Goal: Book appointment/travel/reservation

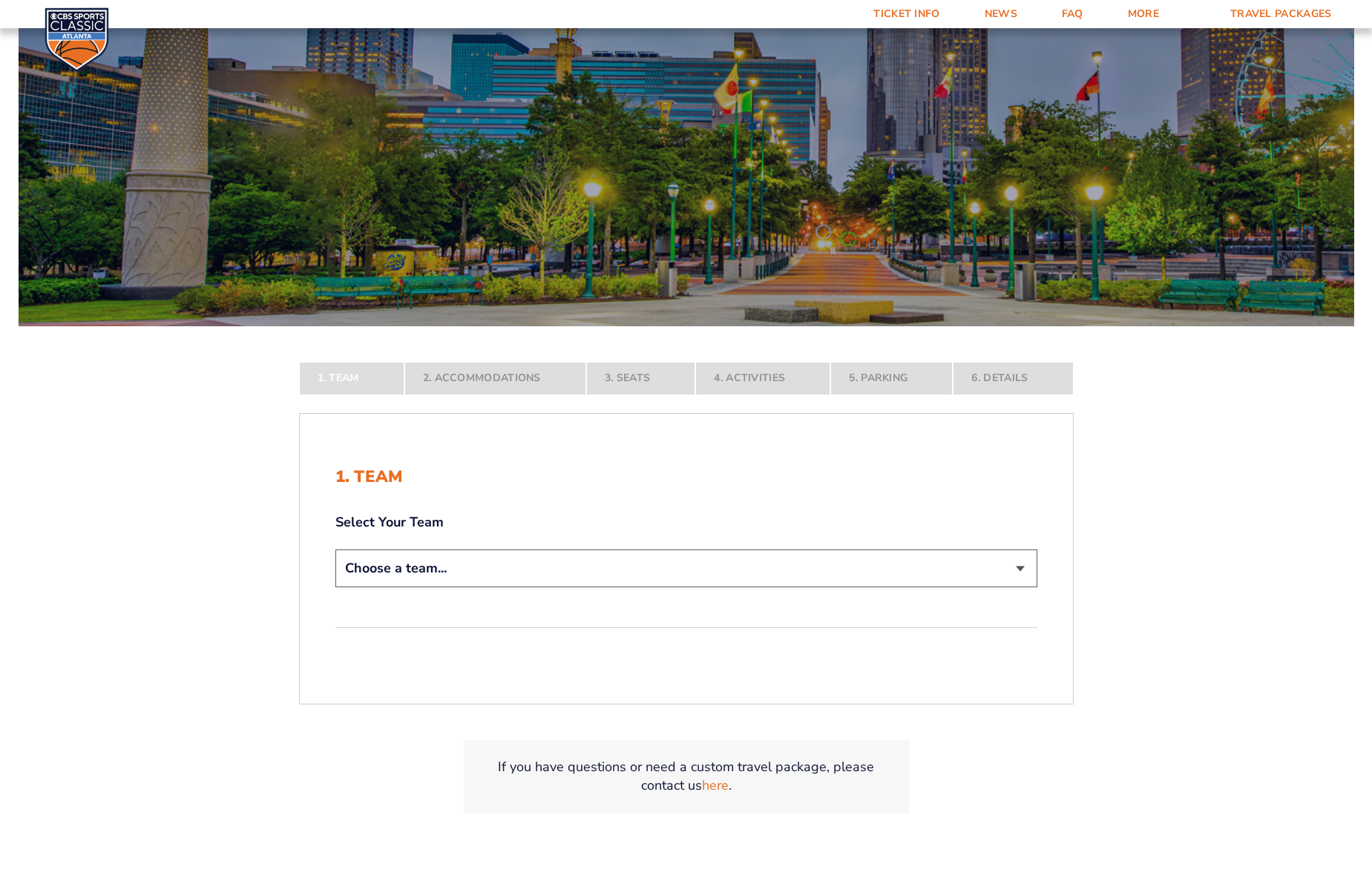
scroll to position [135, 0]
select select "12956"
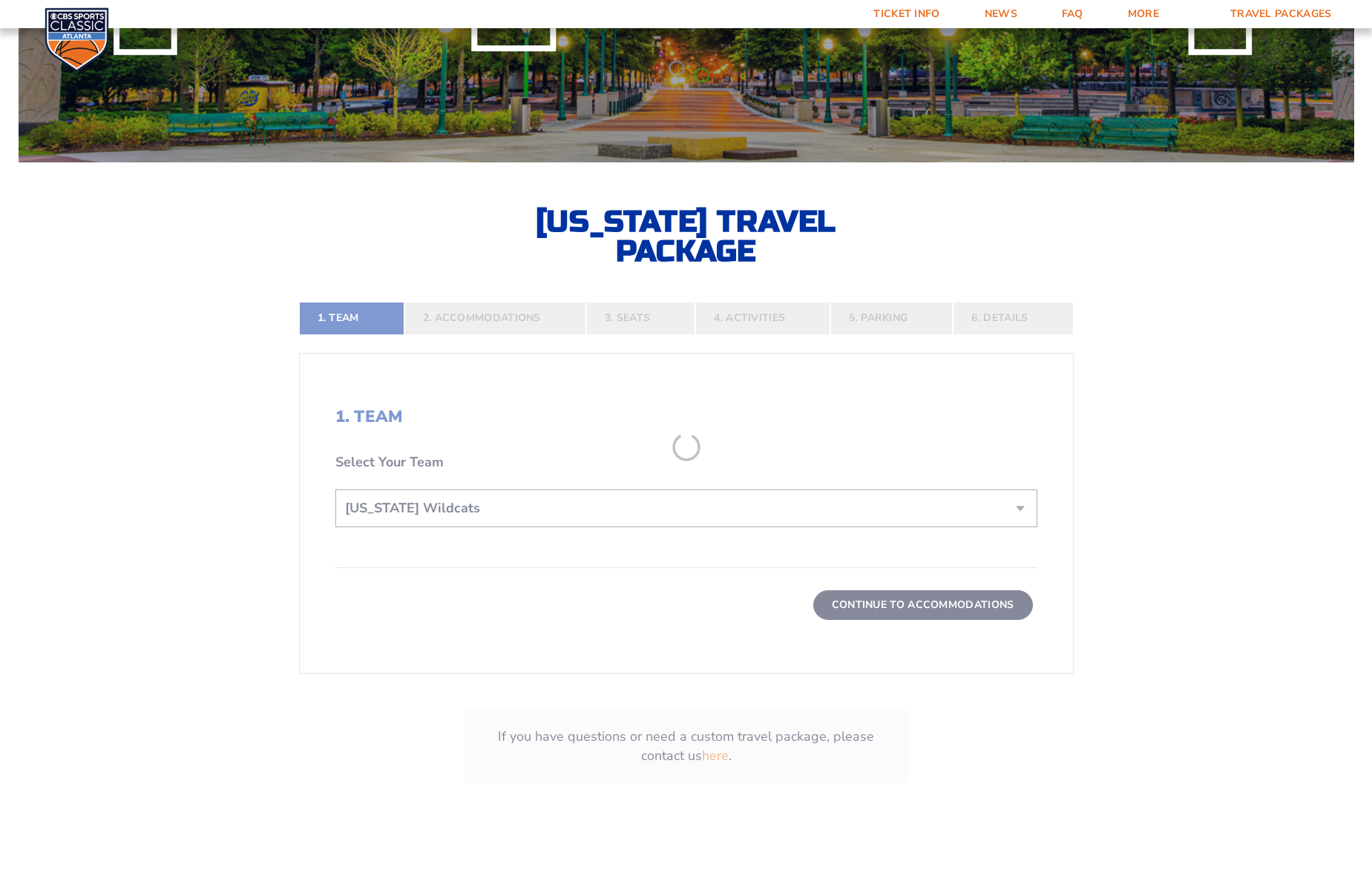
scroll to position [299, 0]
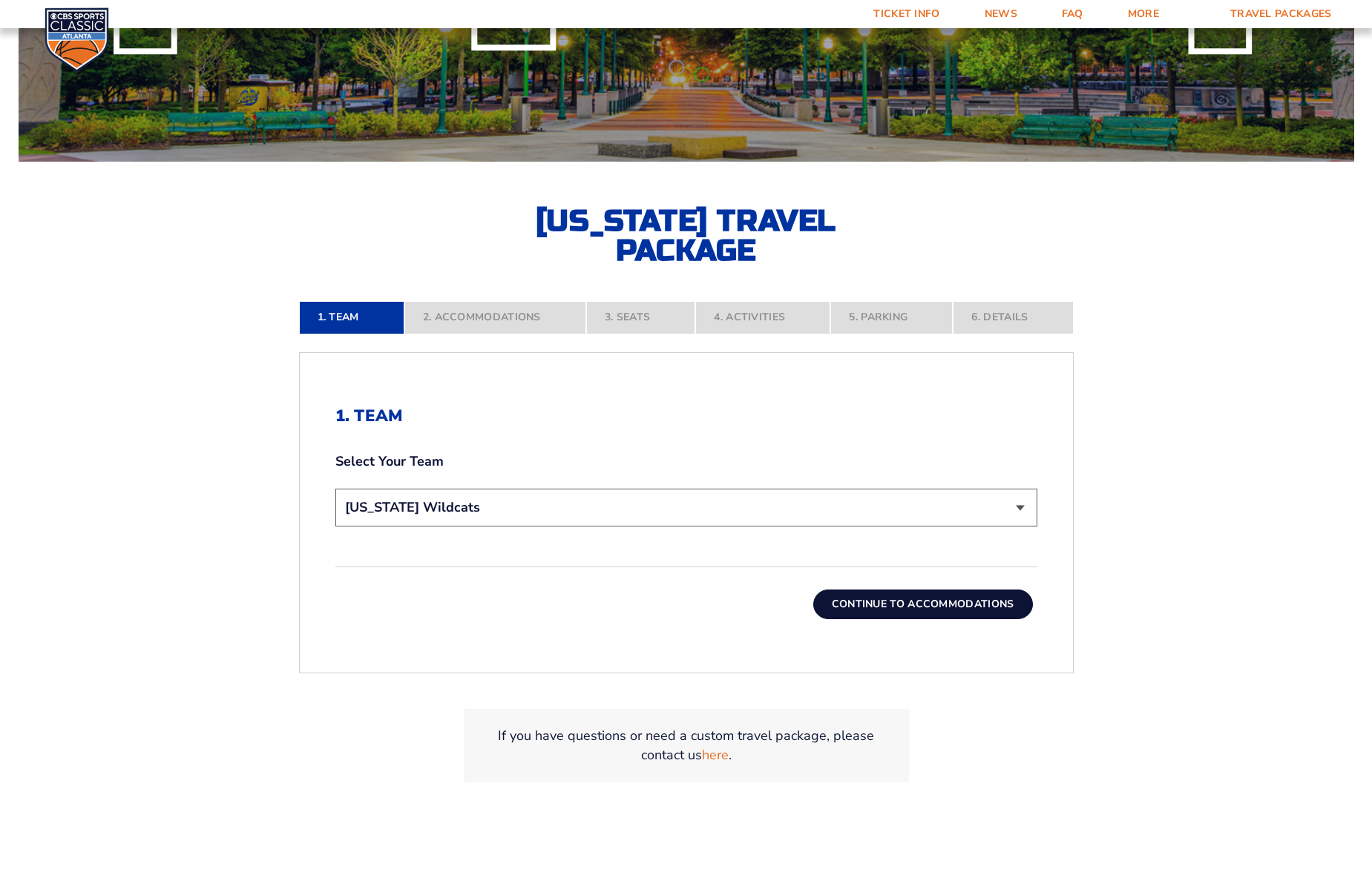
click at [903, 606] on button "Continue To Accommodations" at bounding box center [923, 603] width 220 height 29
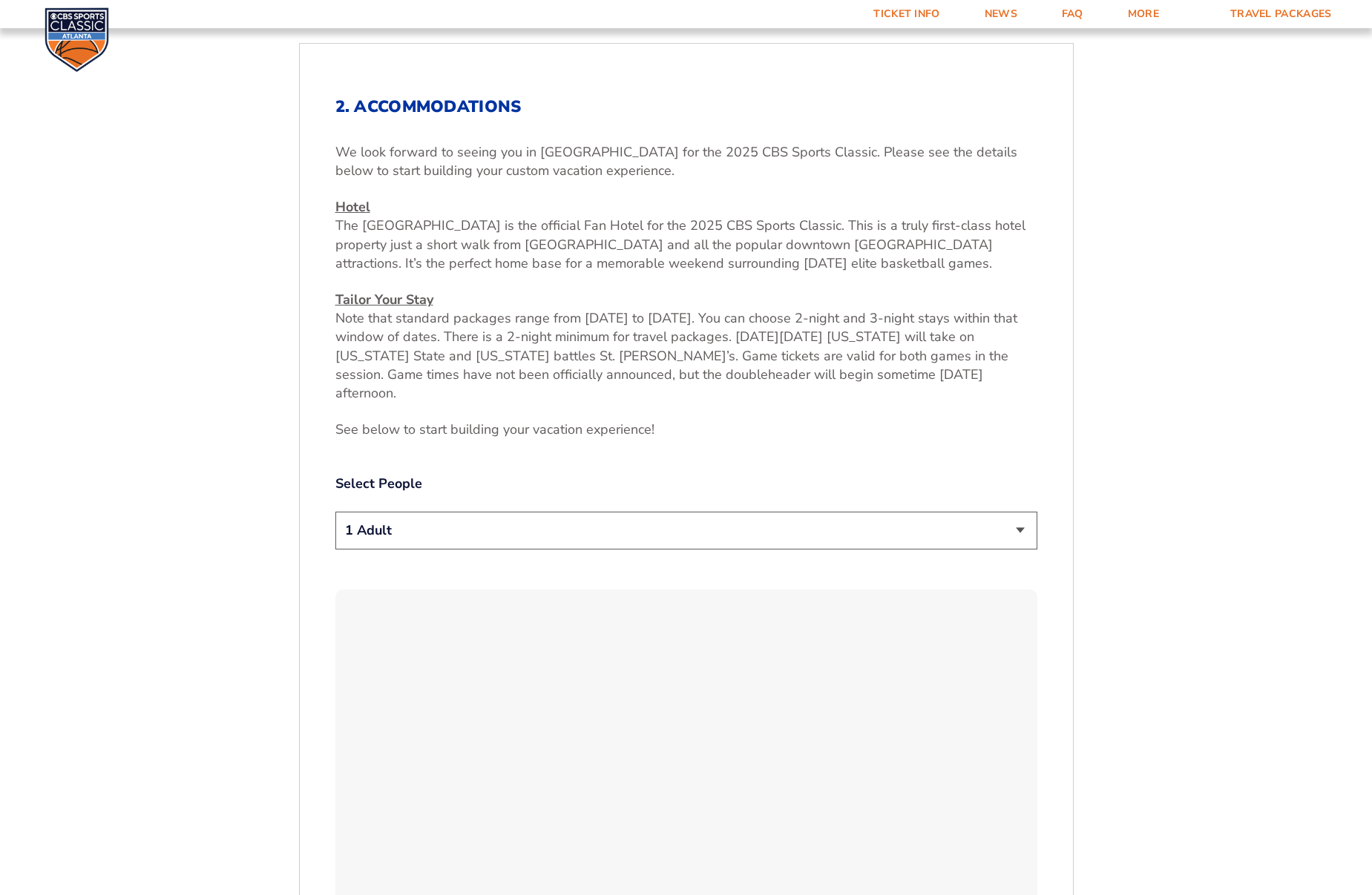
scroll to position [626, 0]
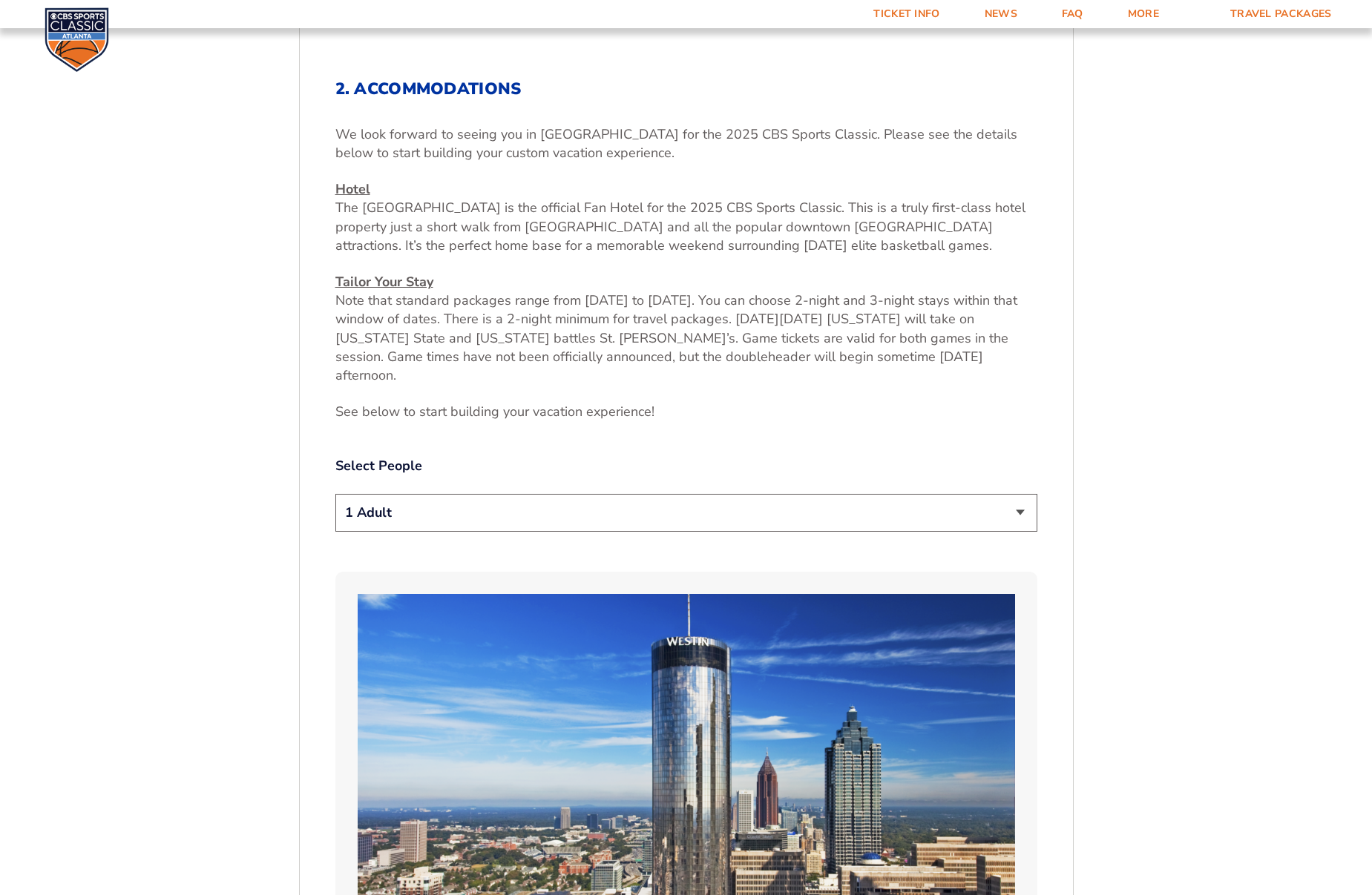
select select "2 Adults"
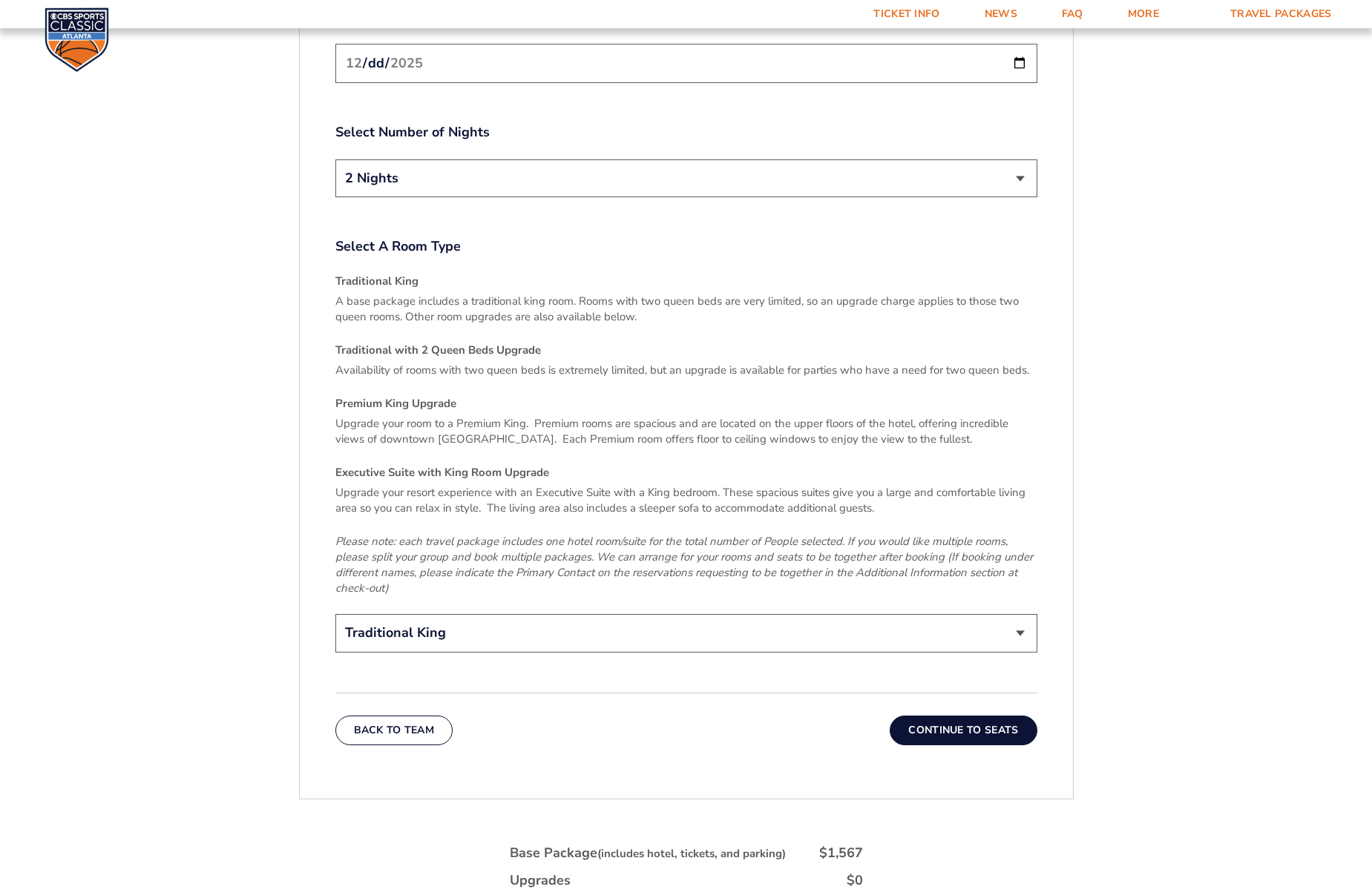
scroll to position [2130, 0]
click at [989, 715] on button "Continue To Seats" at bounding box center [963, 729] width 147 height 29
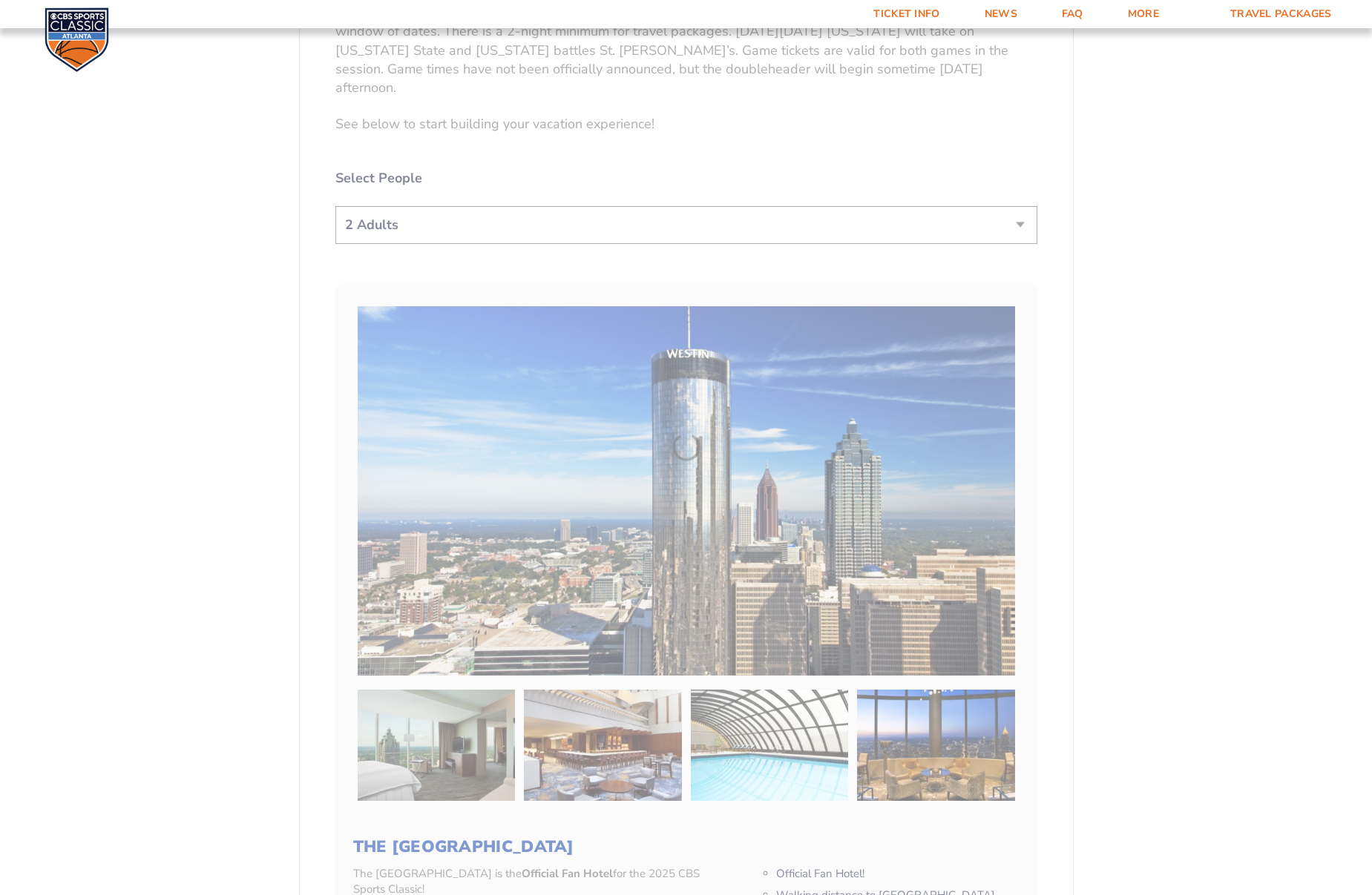
scroll to position [423, 0]
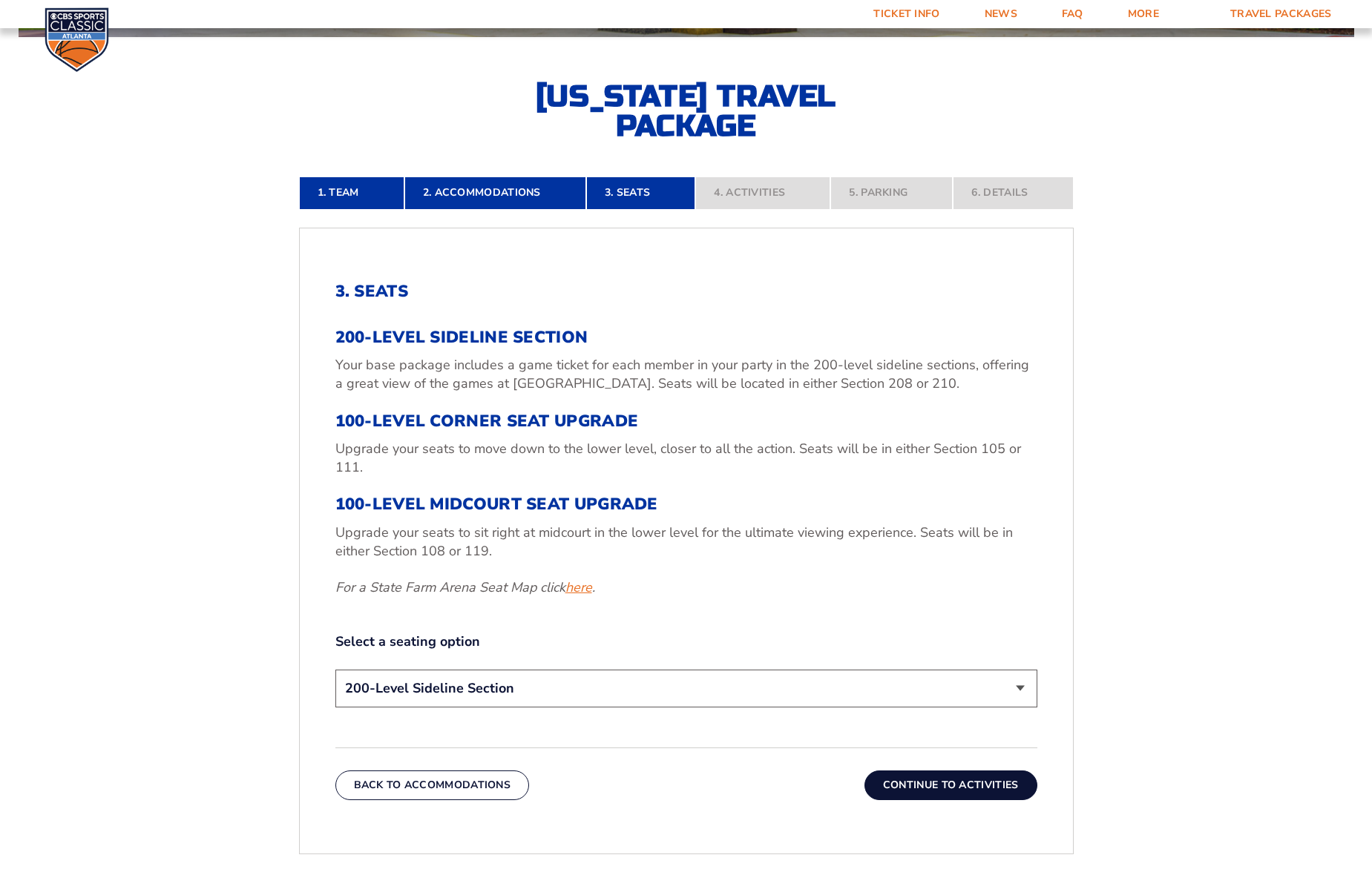
click at [587, 587] on link "here" at bounding box center [579, 587] width 27 height 19
select select "100-Level Midcourt Seat Upgrade"
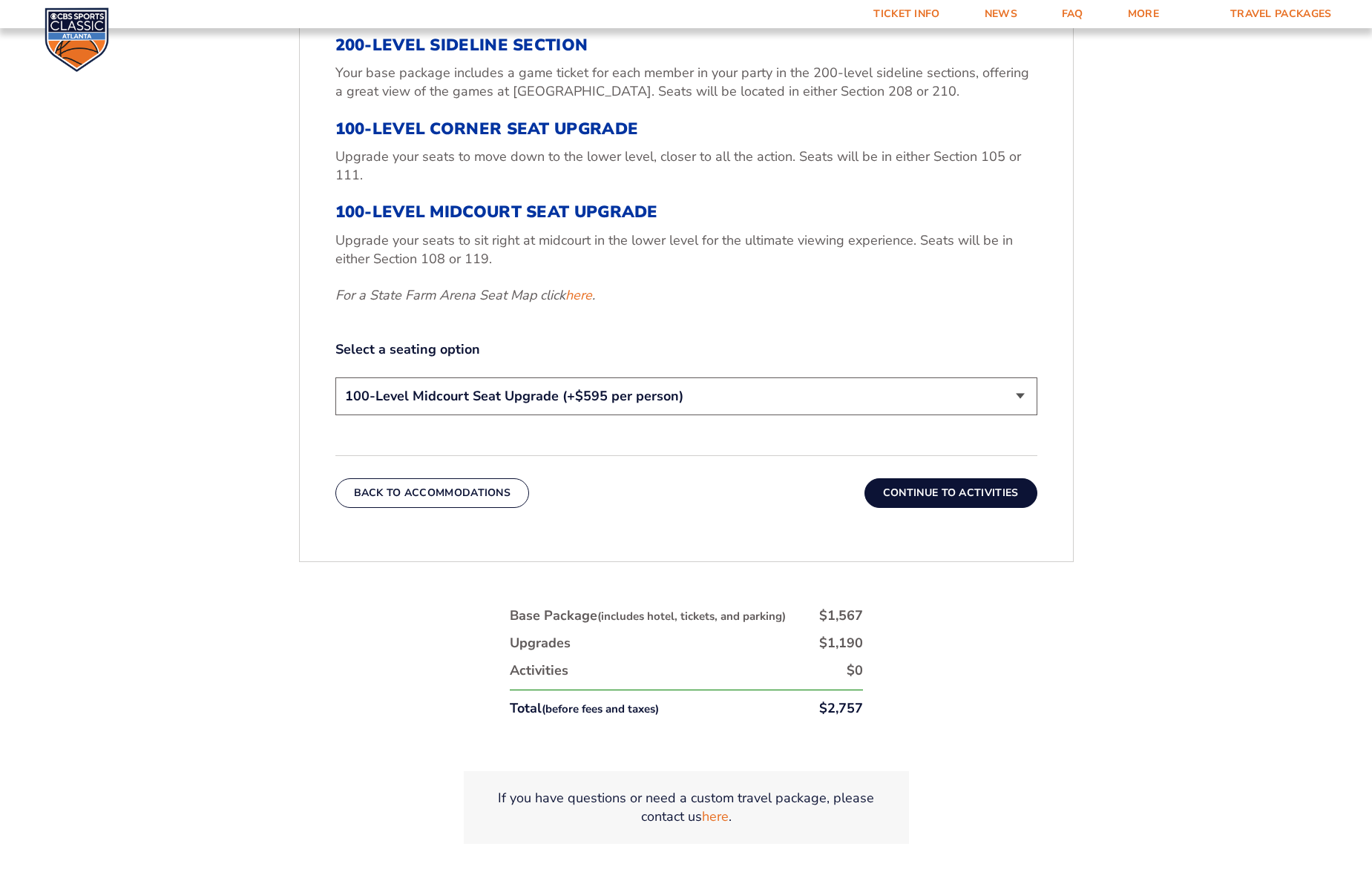
scroll to position [699, 0]
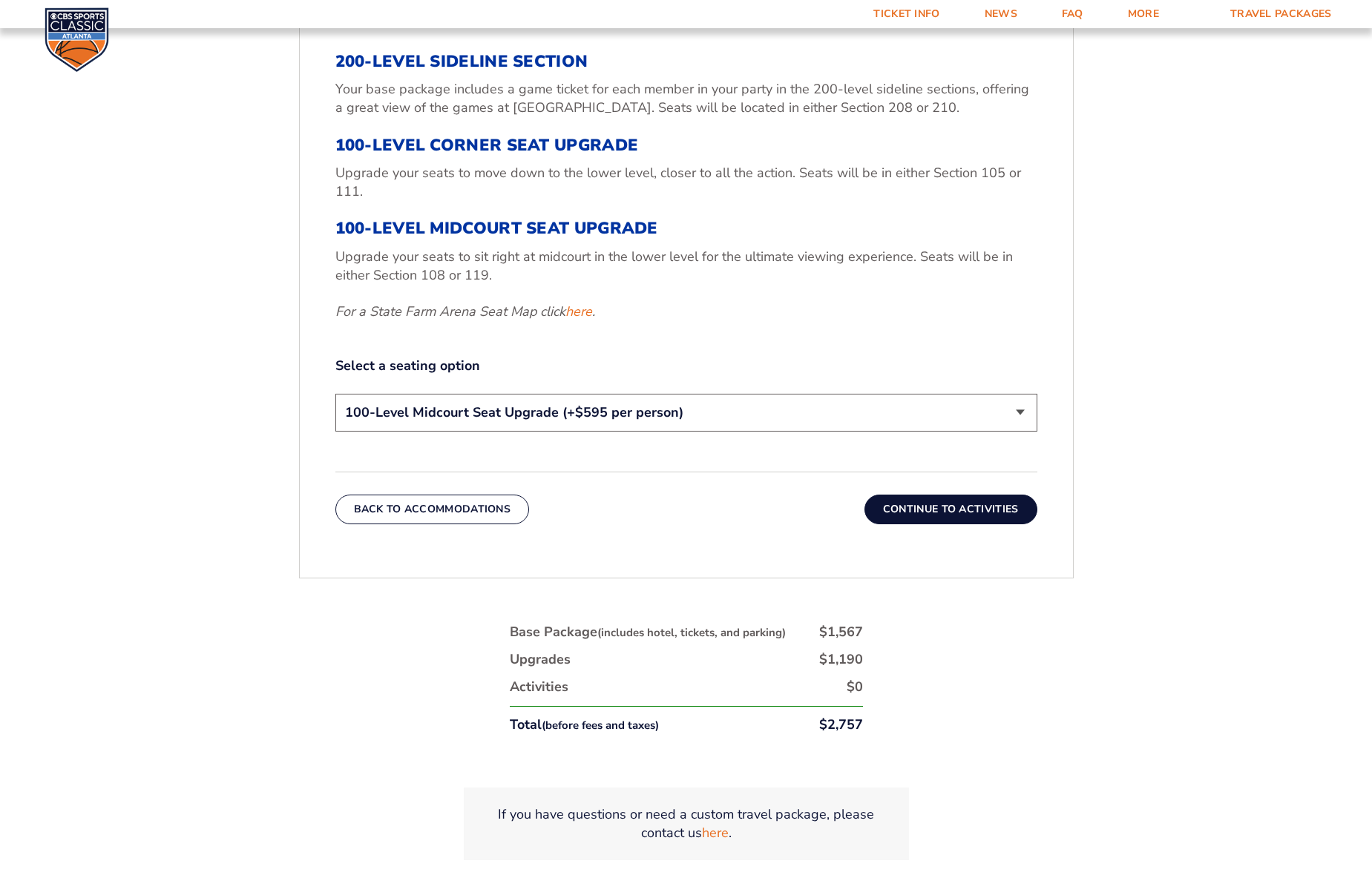
click at [952, 508] on button "Continue To Activities" at bounding box center [951, 509] width 173 height 29
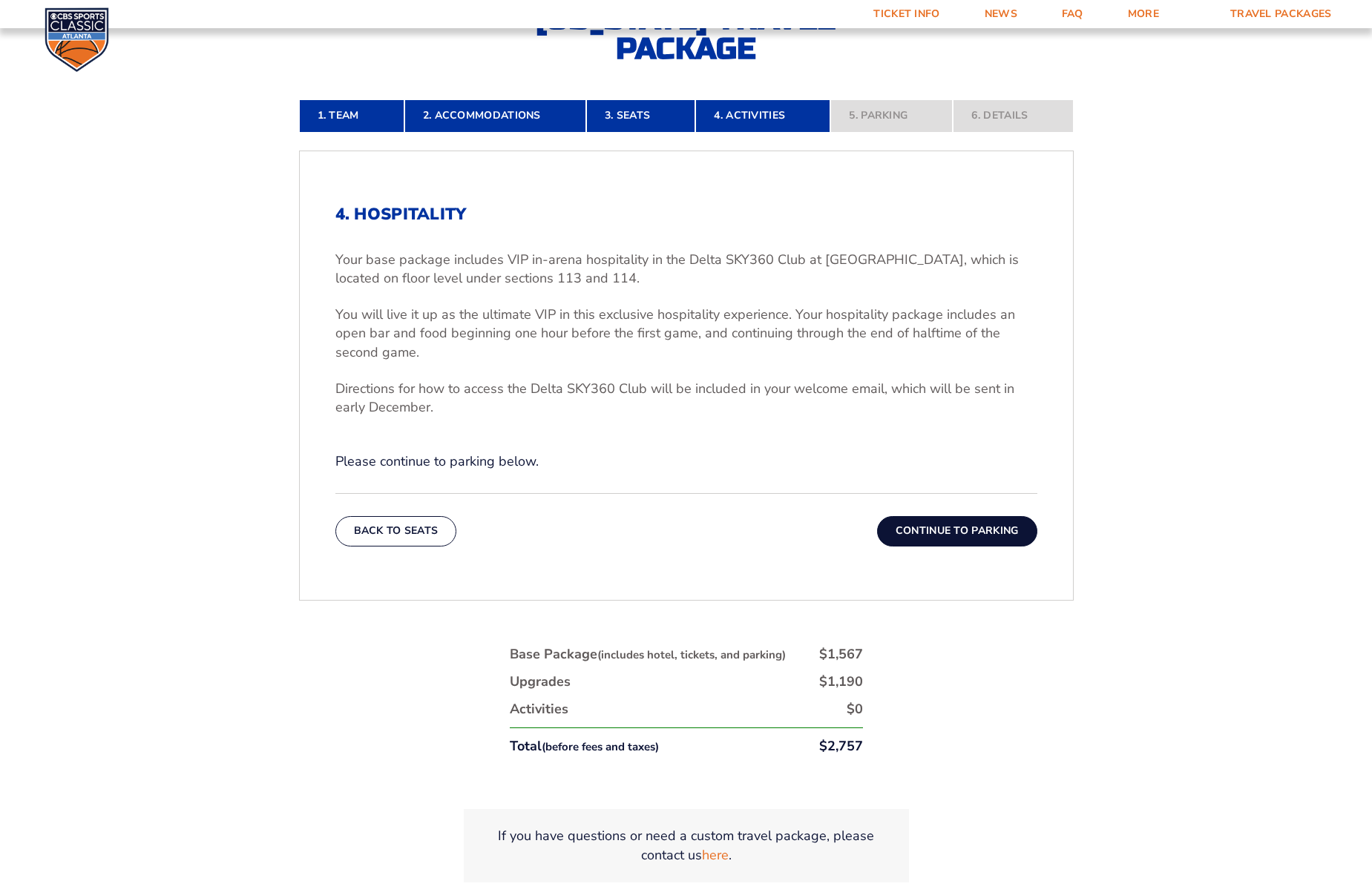
scroll to position [504, 0]
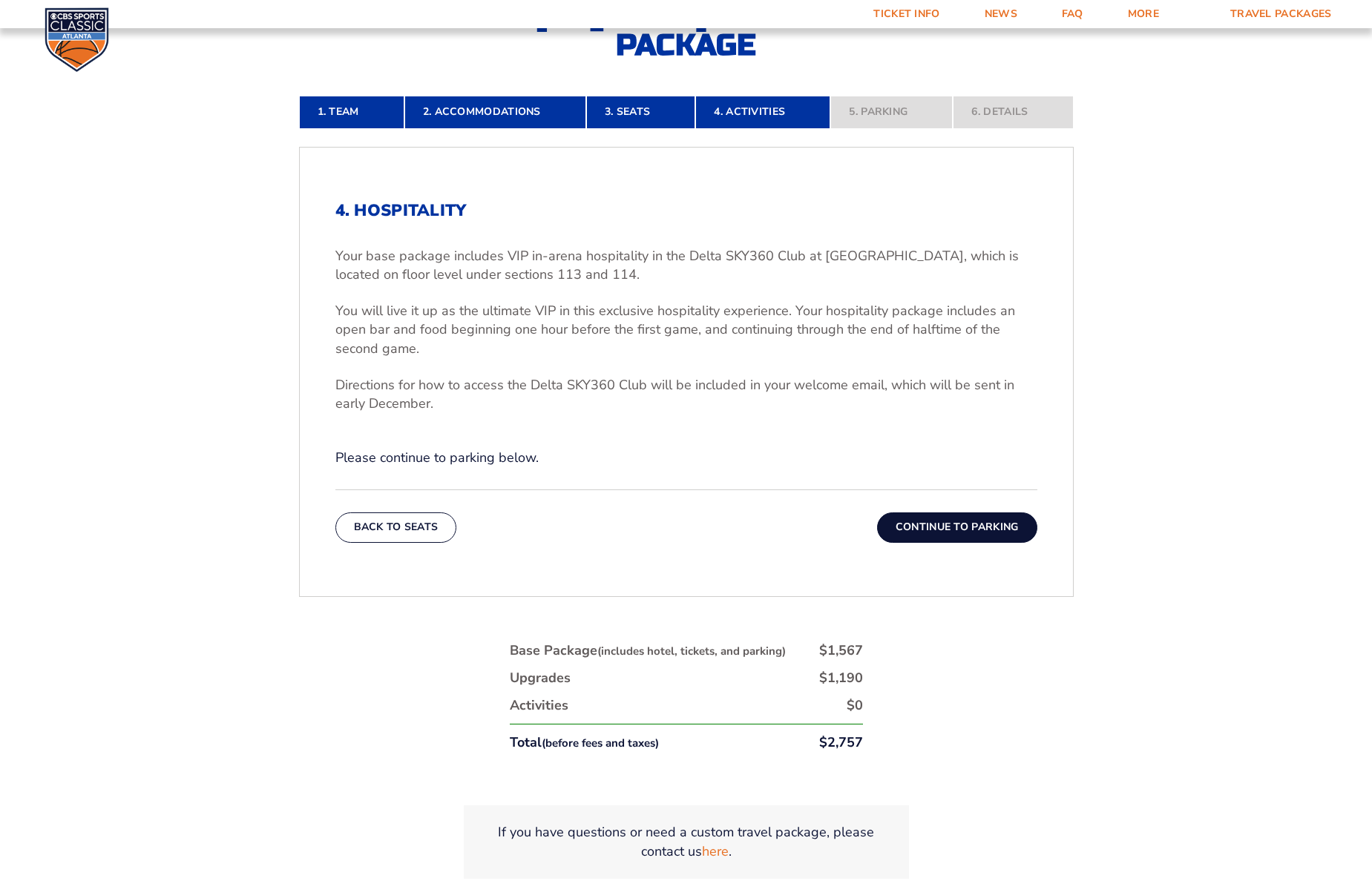
click at [944, 529] on button "Continue To Parking" at bounding box center [957, 527] width 160 height 29
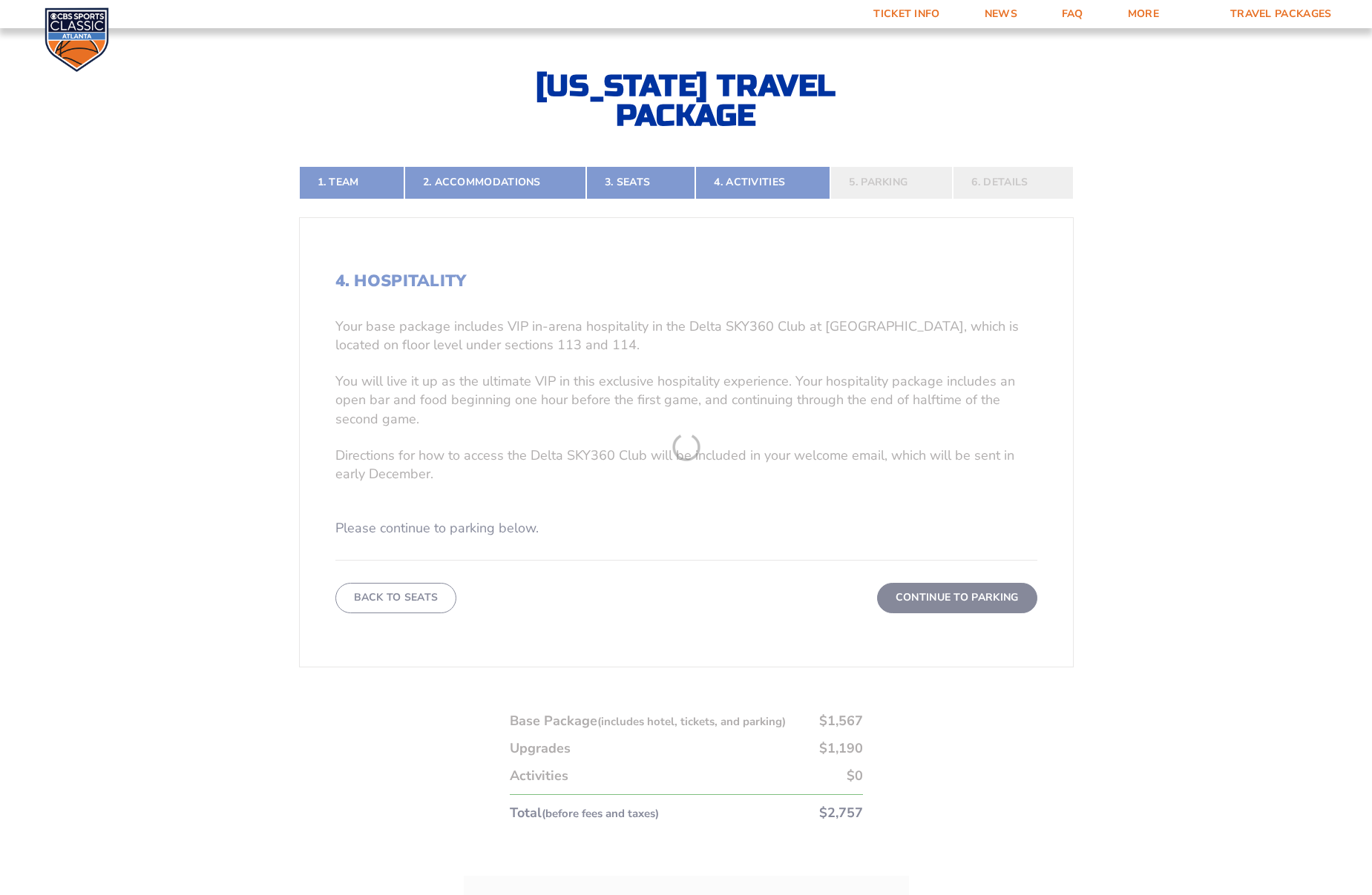
scroll to position [423, 0]
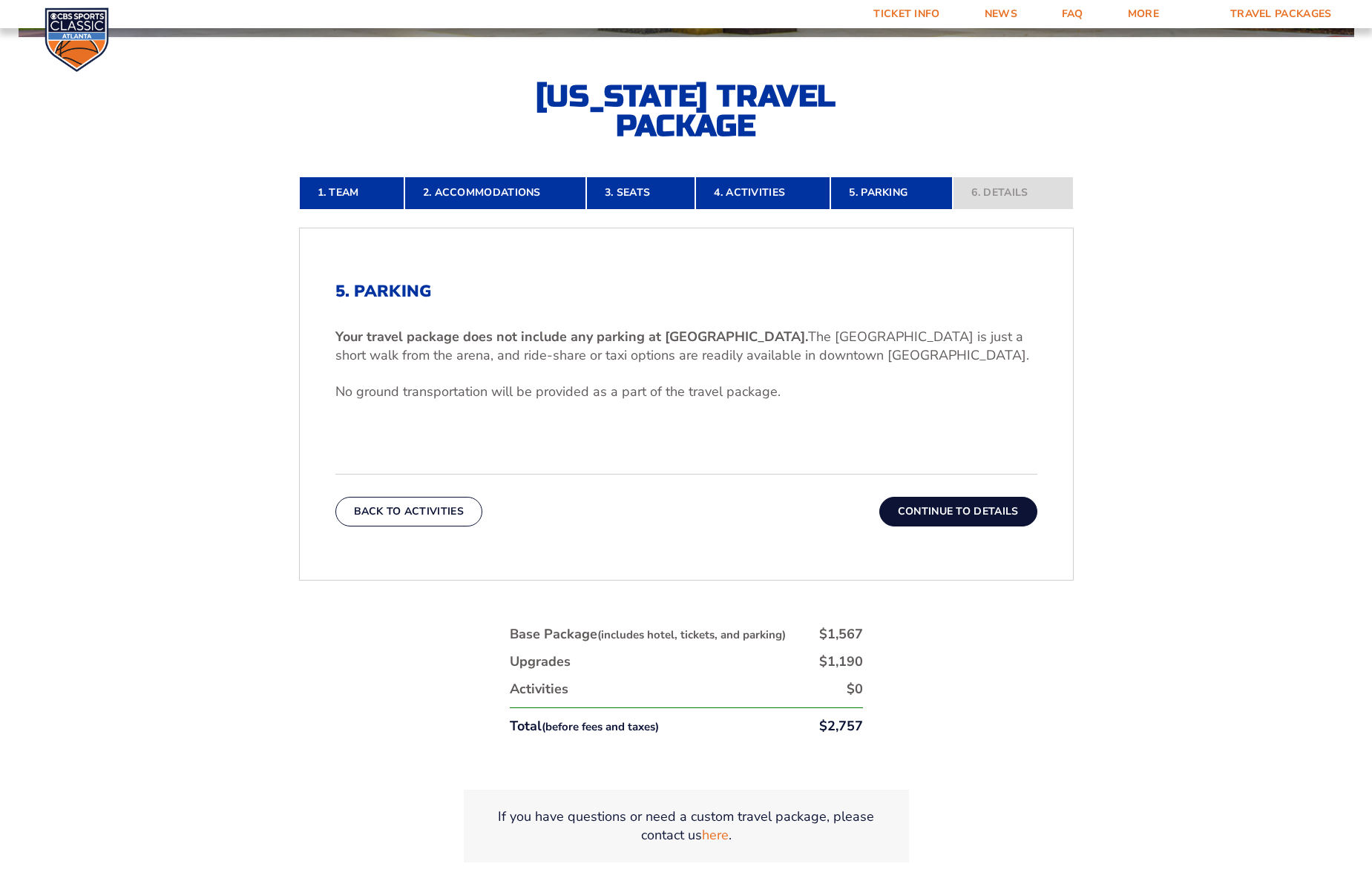
click at [943, 513] on button "Continue To Details" at bounding box center [959, 511] width 158 height 29
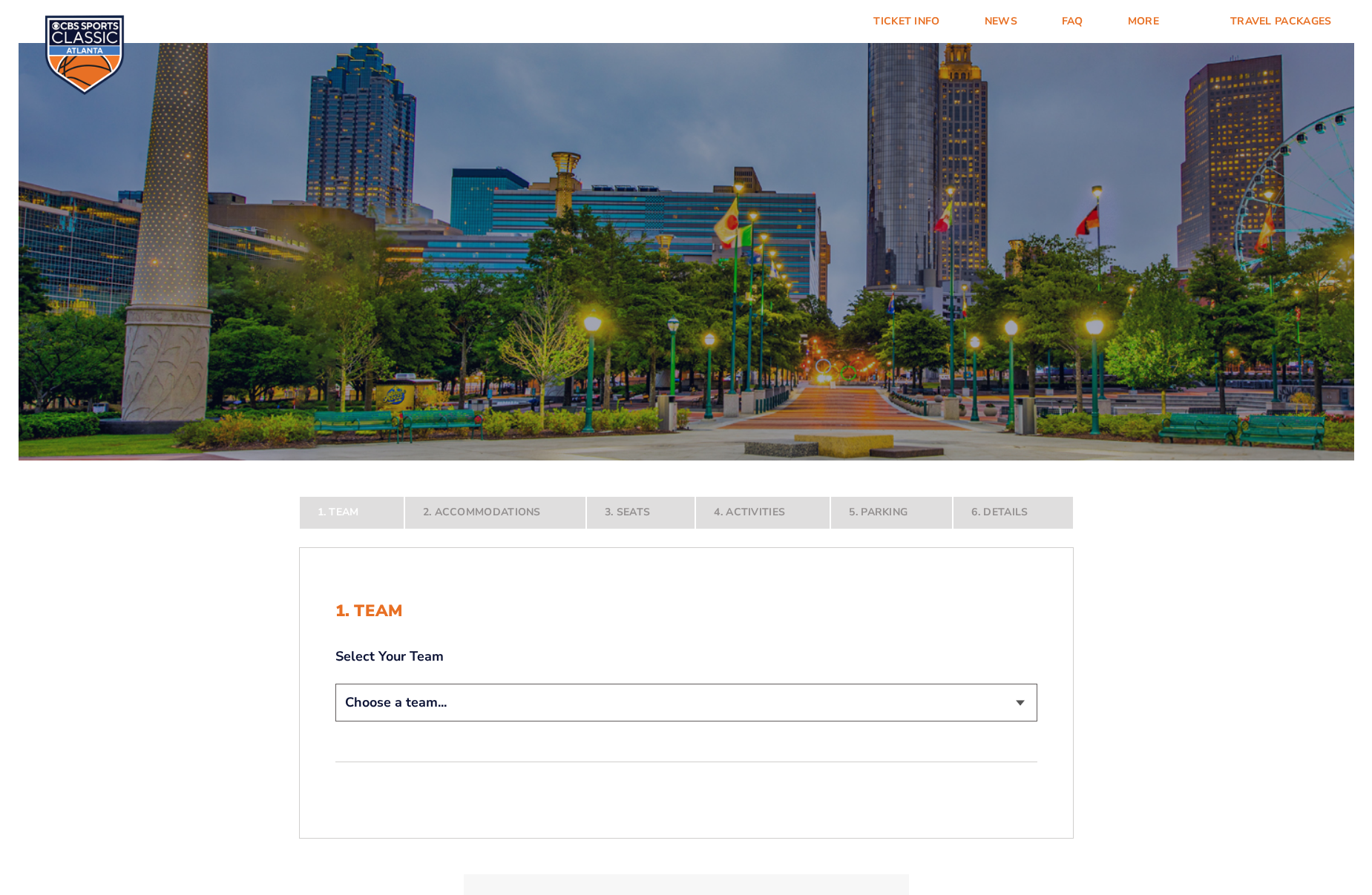
select select "12956"
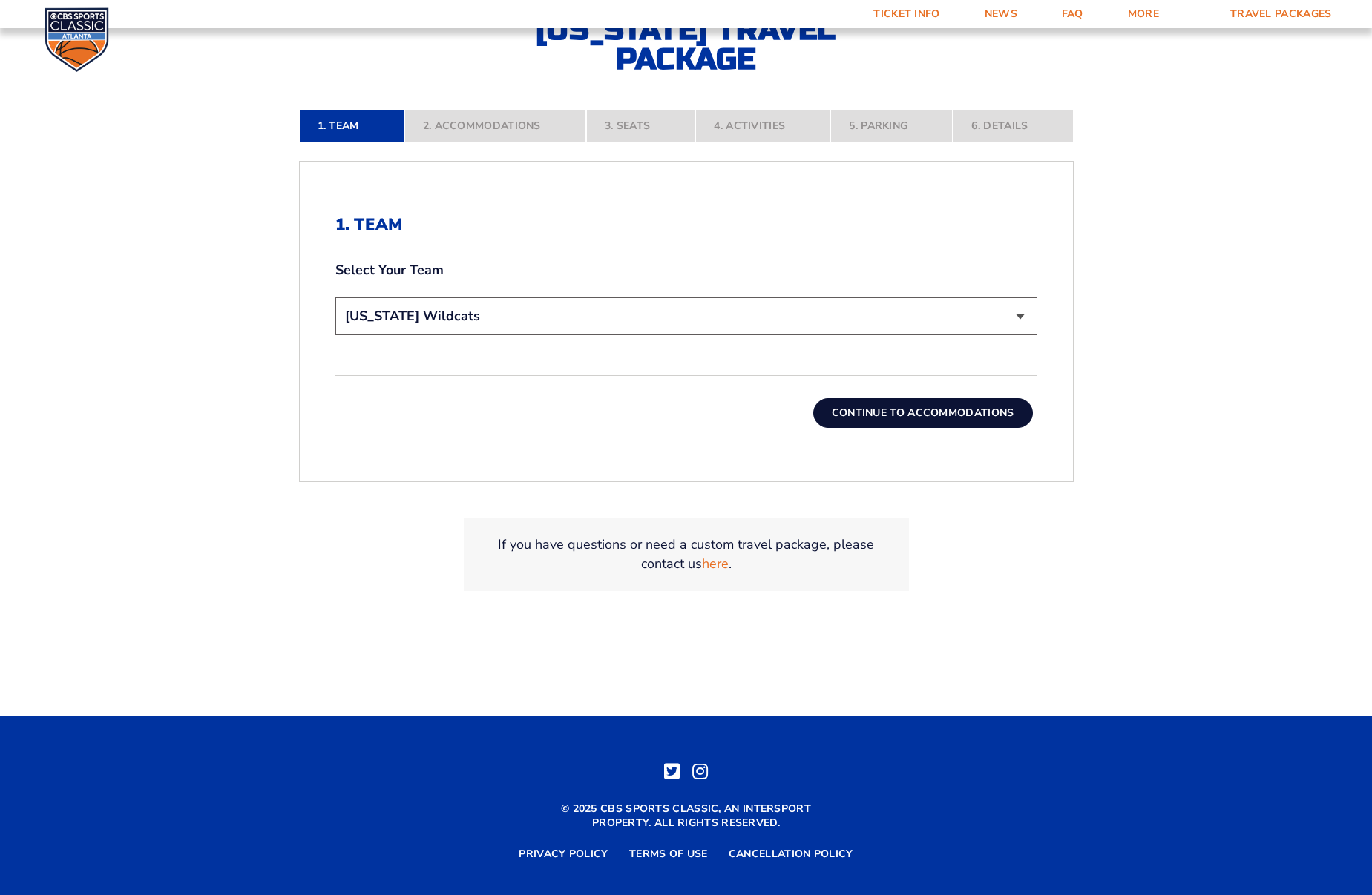
scroll to position [497, 0]
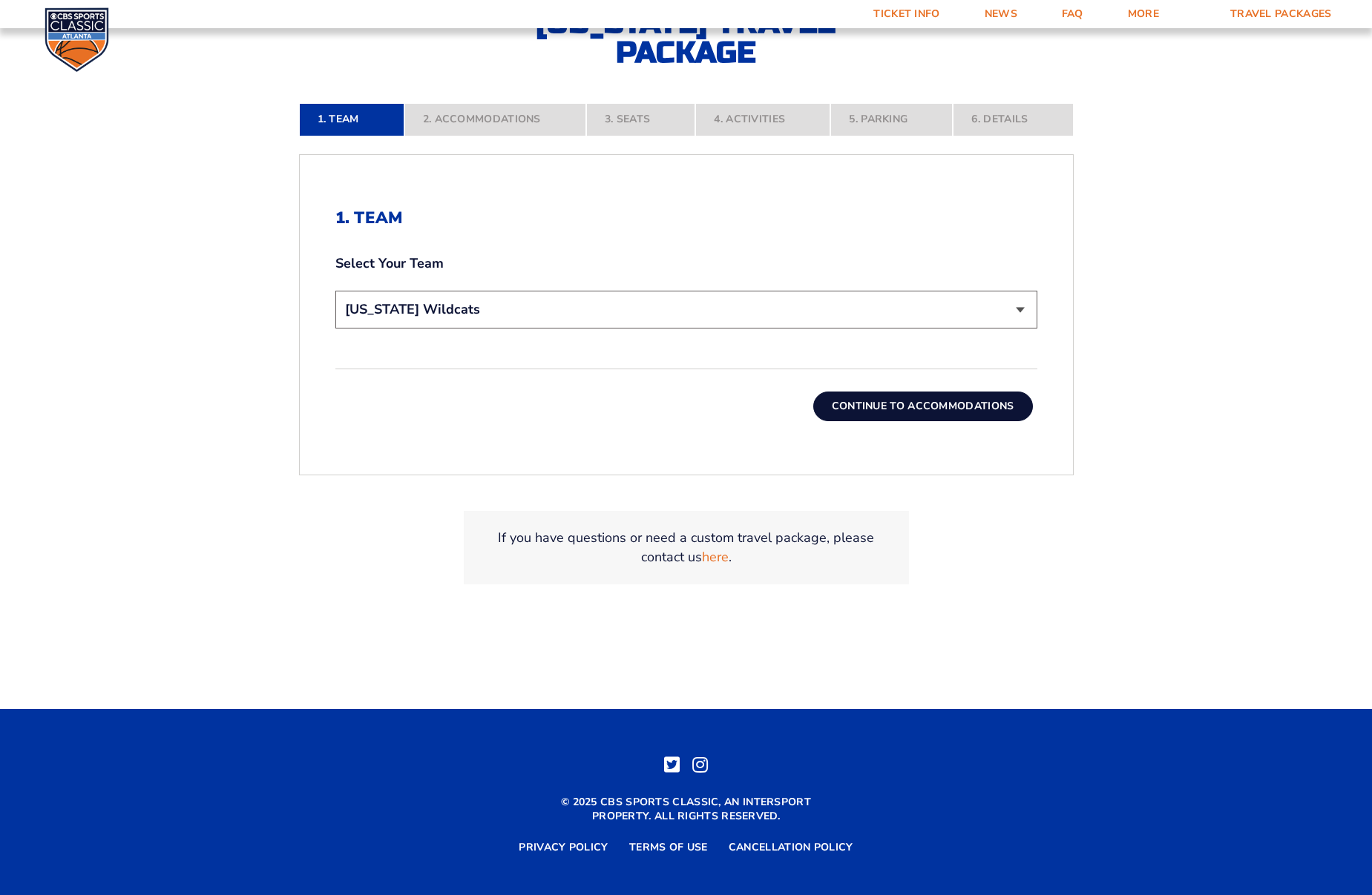
click at [923, 404] on button "Continue To Accommodations" at bounding box center [923, 406] width 220 height 29
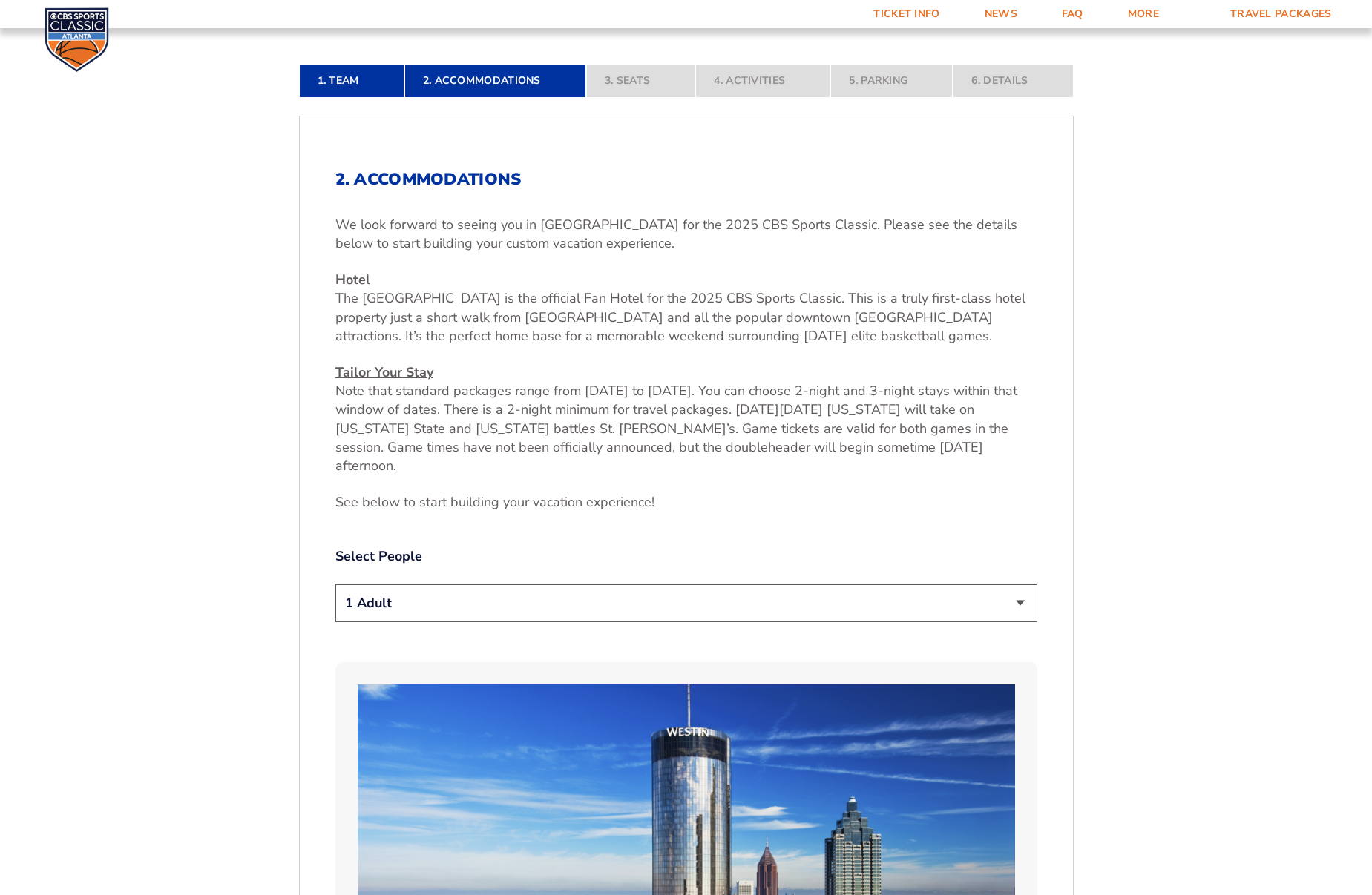
scroll to position [547, 0]
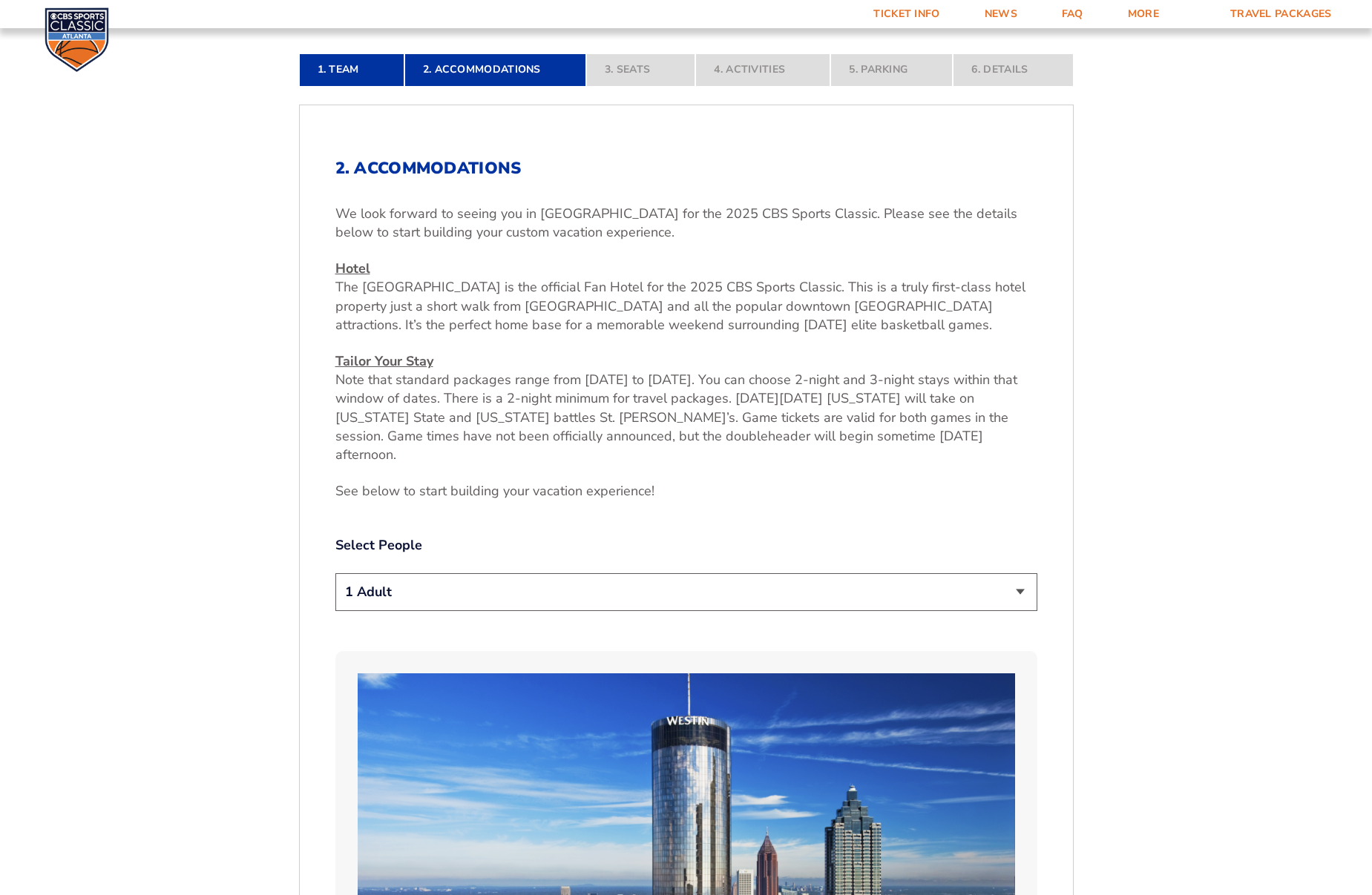
select select "2 Adults"
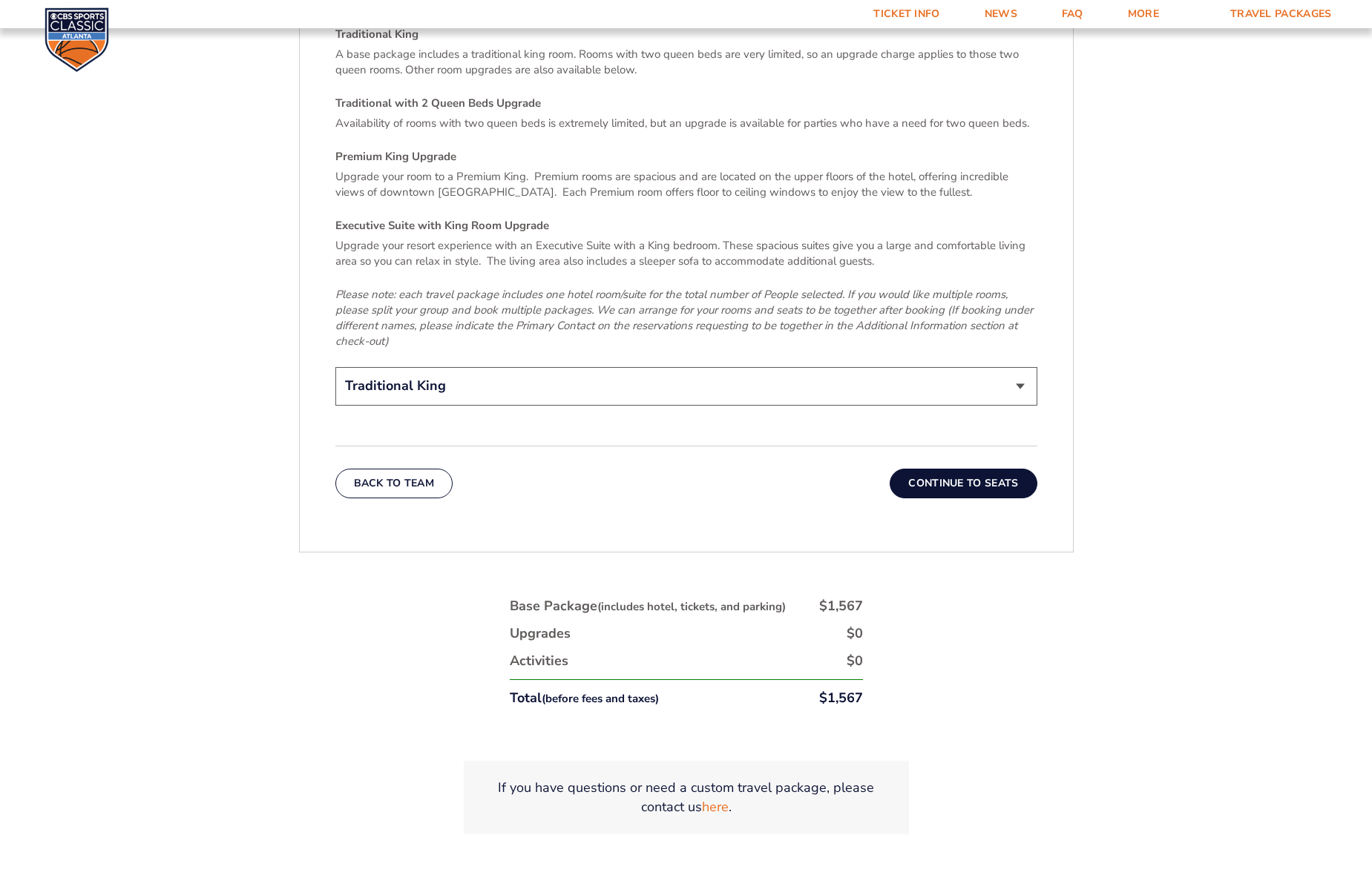
scroll to position [2383, 0]
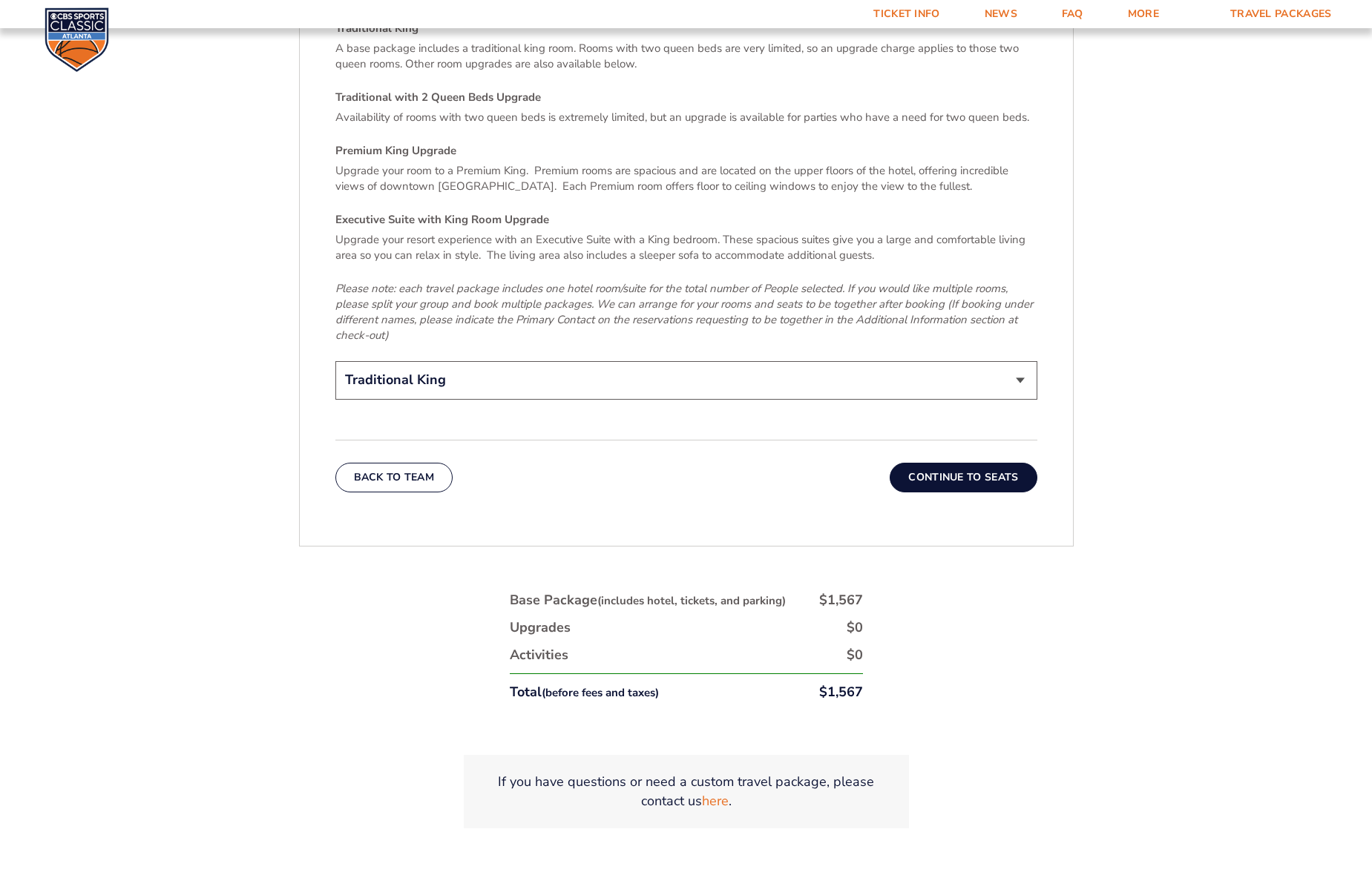
select select "Premium King Upgrade"
click at [947, 463] on button "Continue To Seats" at bounding box center [963, 477] width 147 height 29
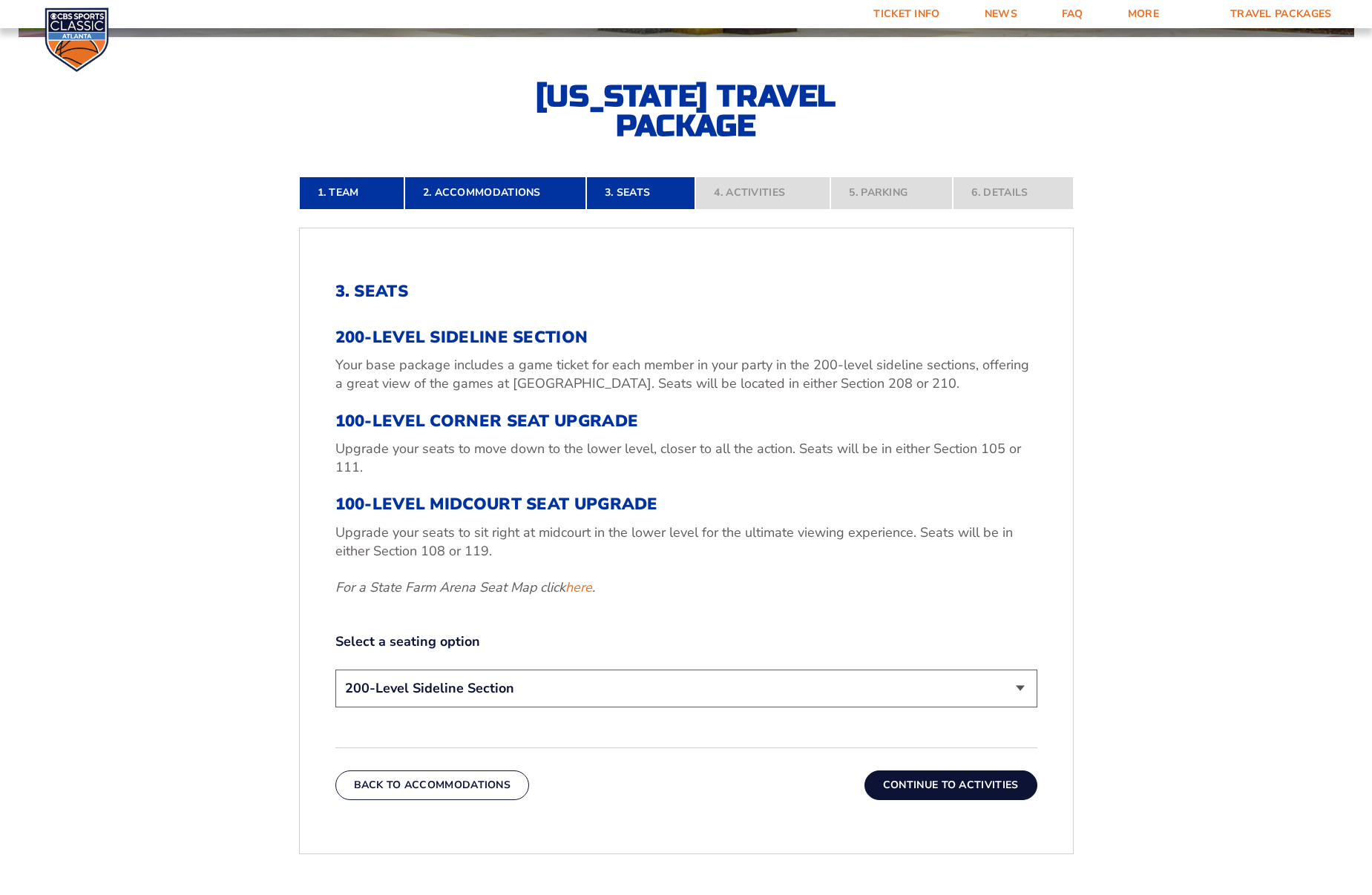
scroll to position [422, 0]
